Goal: Find specific page/section: Find specific page/section

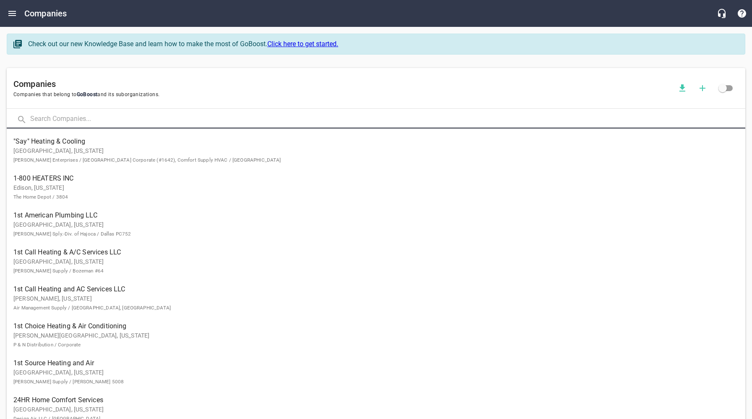
click at [95, 119] on input "text" at bounding box center [387, 119] width 715 height 18
type input "Kool - Wave"
click button at bounding box center [0, 0] width 0 height 0
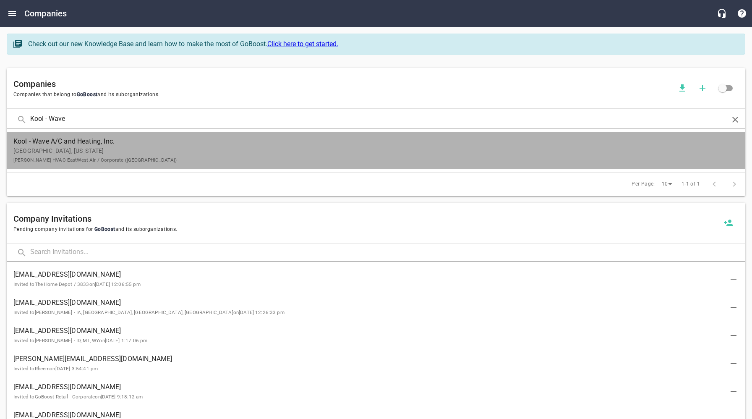
click at [123, 156] on p "[GEOGRAPHIC_DATA], [US_STATE] [PERSON_NAME] HVAC EastWest Air / Corporate ([GEO…" at bounding box center [369, 155] width 712 height 18
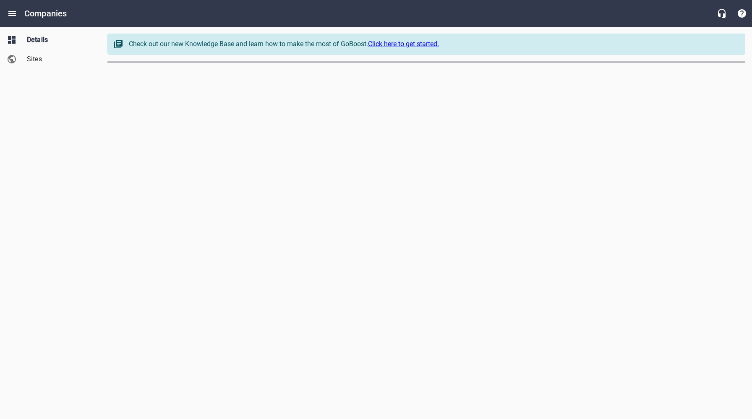
select select "[US_STATE]"
select select "63"
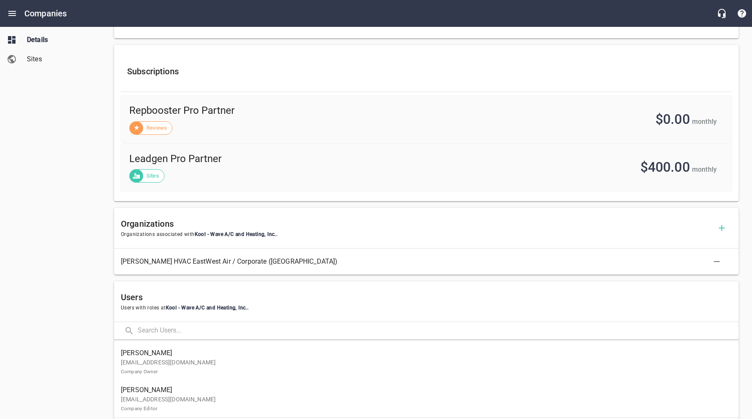
scroll to position [318, 0]
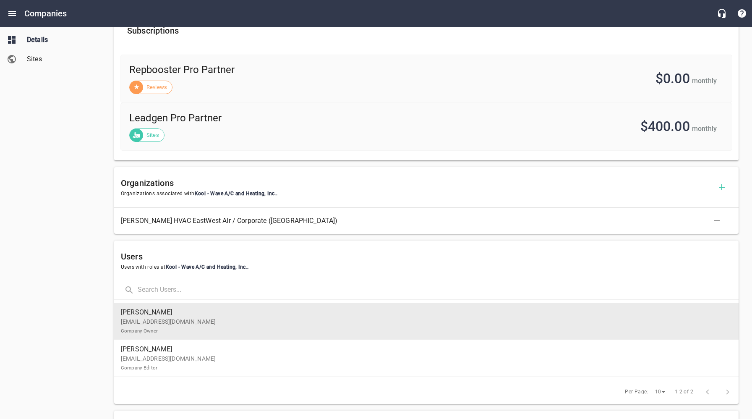
click at [186, 324] on p "[EMAIL_ADDRESS][DOMAIN_NAME] Company Owner" at bounding box center [423, 326] width 604 height 18
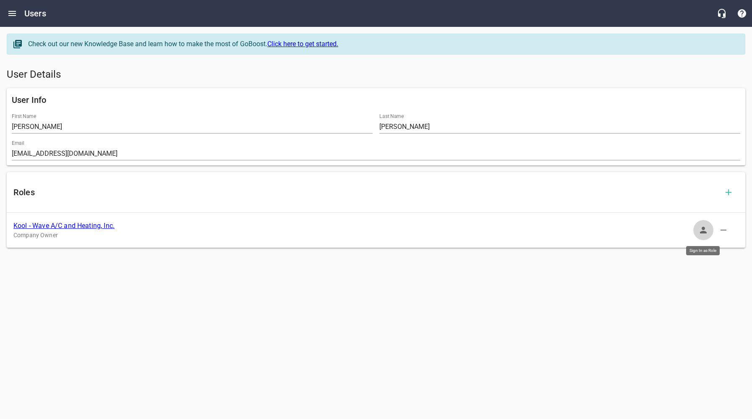
click at [703, 233] on icon "button" at bounding box center [703, 230] width 7 height 7
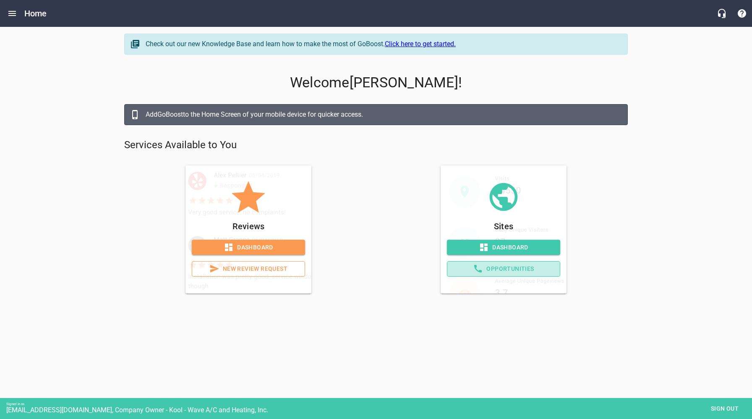
click at [524, 267] on span "Opportunities" at bounding box center [503, 269] width 99 height 10
